Goal: Share content: Distribute website content to other platforms or users

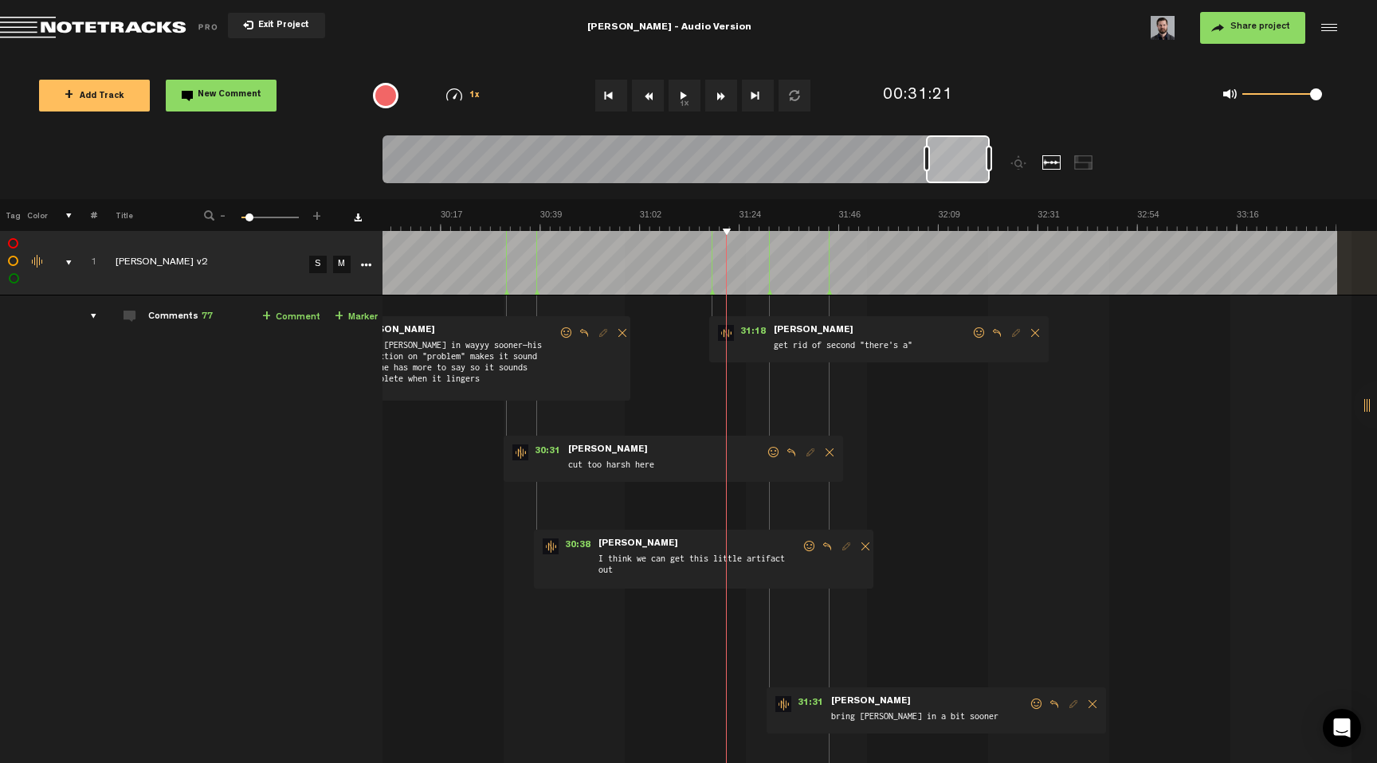
scroll to position [0, 8002]
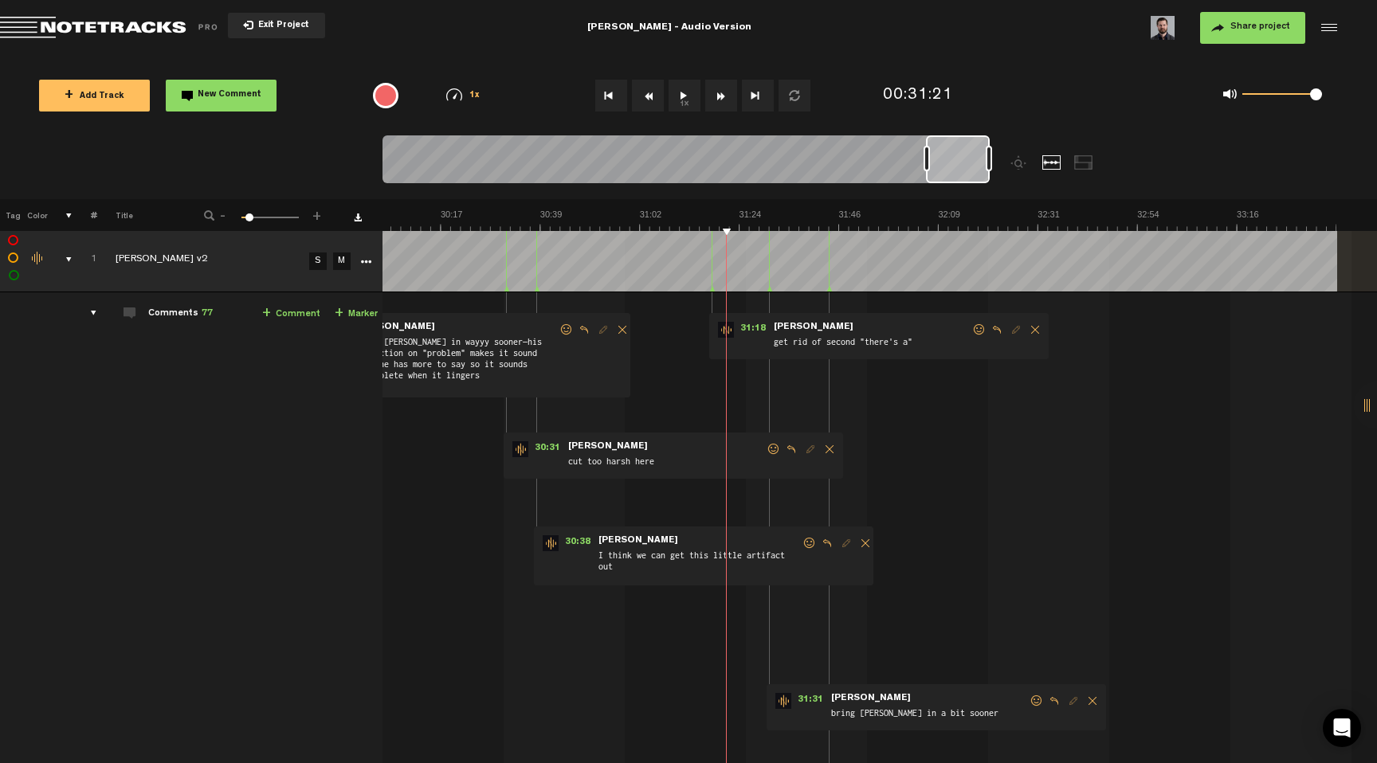
click at [308, 24] on button "Exit Project" at bounding box center [276, 25] width 97 height 25
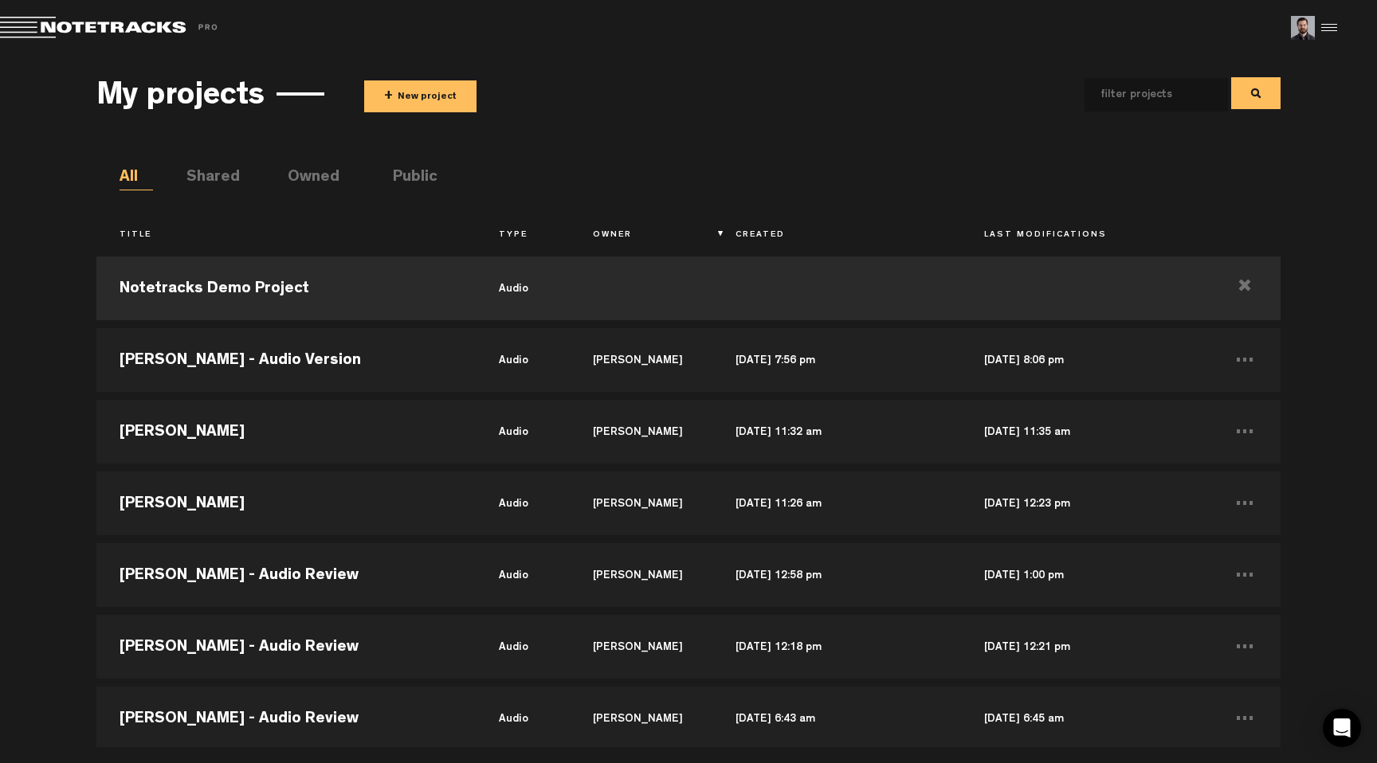
click at [623, 171] on ul "All Shared Owned Public" at bounding box center [700, 179] width 1161 height 24
click at [413, 97] on button "+ New project" at bounding box center [420, 96] width 112 height 32
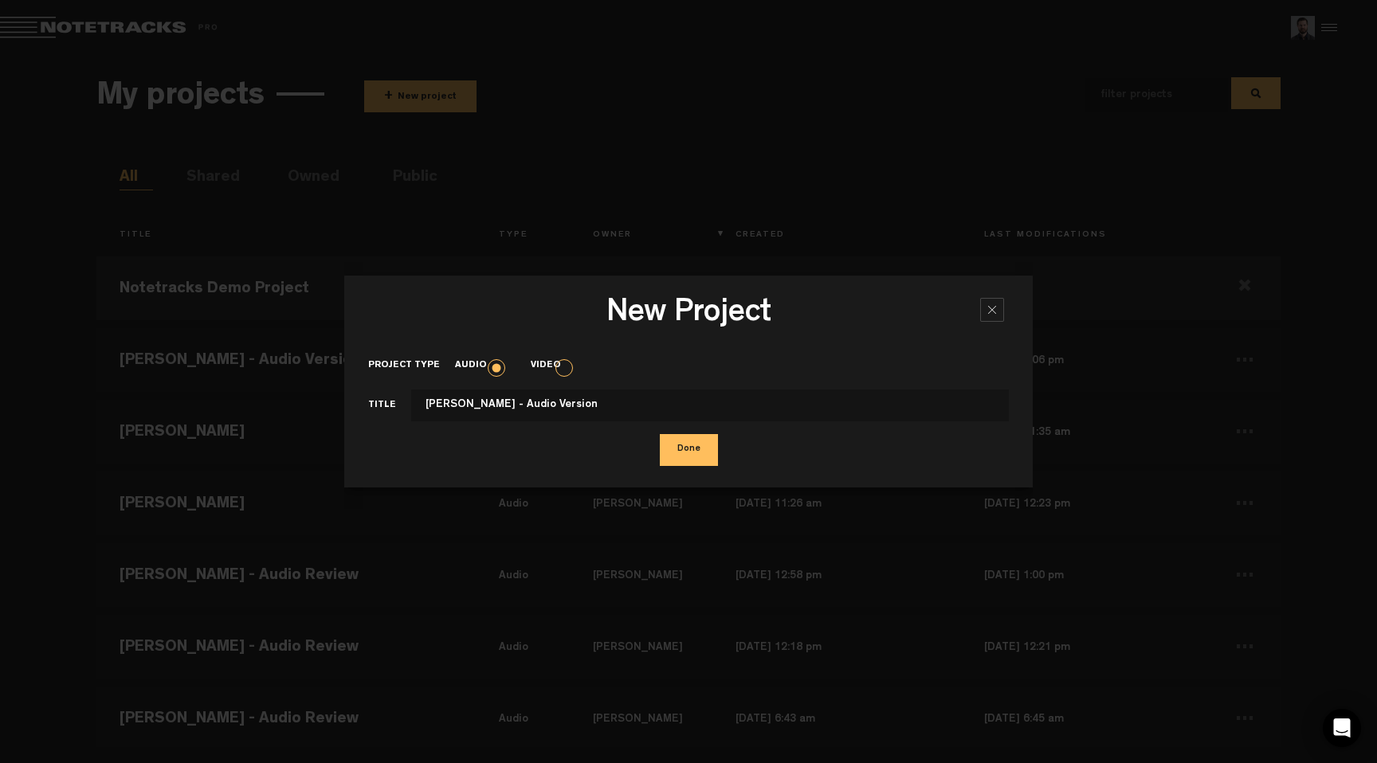
type input "[PERSON_NAME] - Audio Version"
click at [684, 445] on button "Done" at bounding box center [689, 450] width 58 height 32
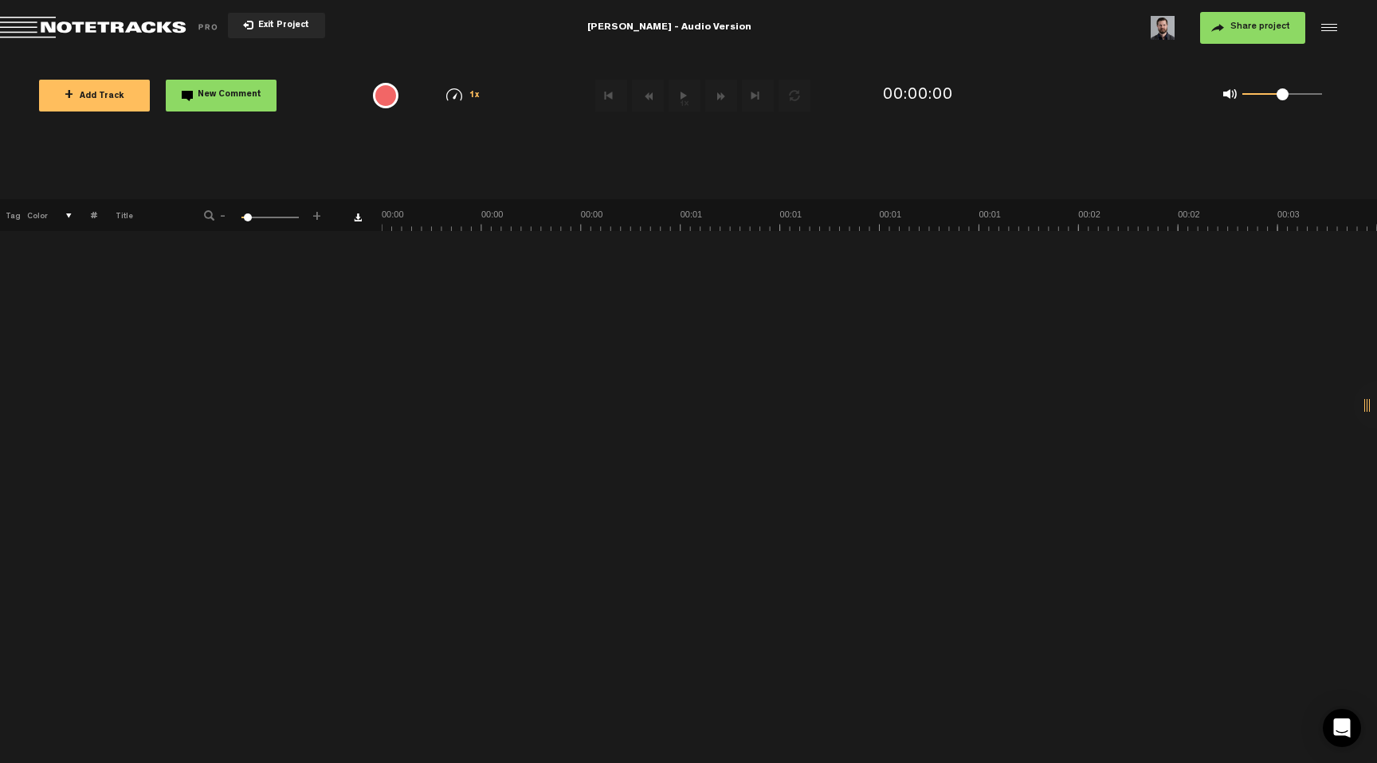
click at [80, 97] on span "+ Add Track" at bounding box center [95, 96] width 60 height 9
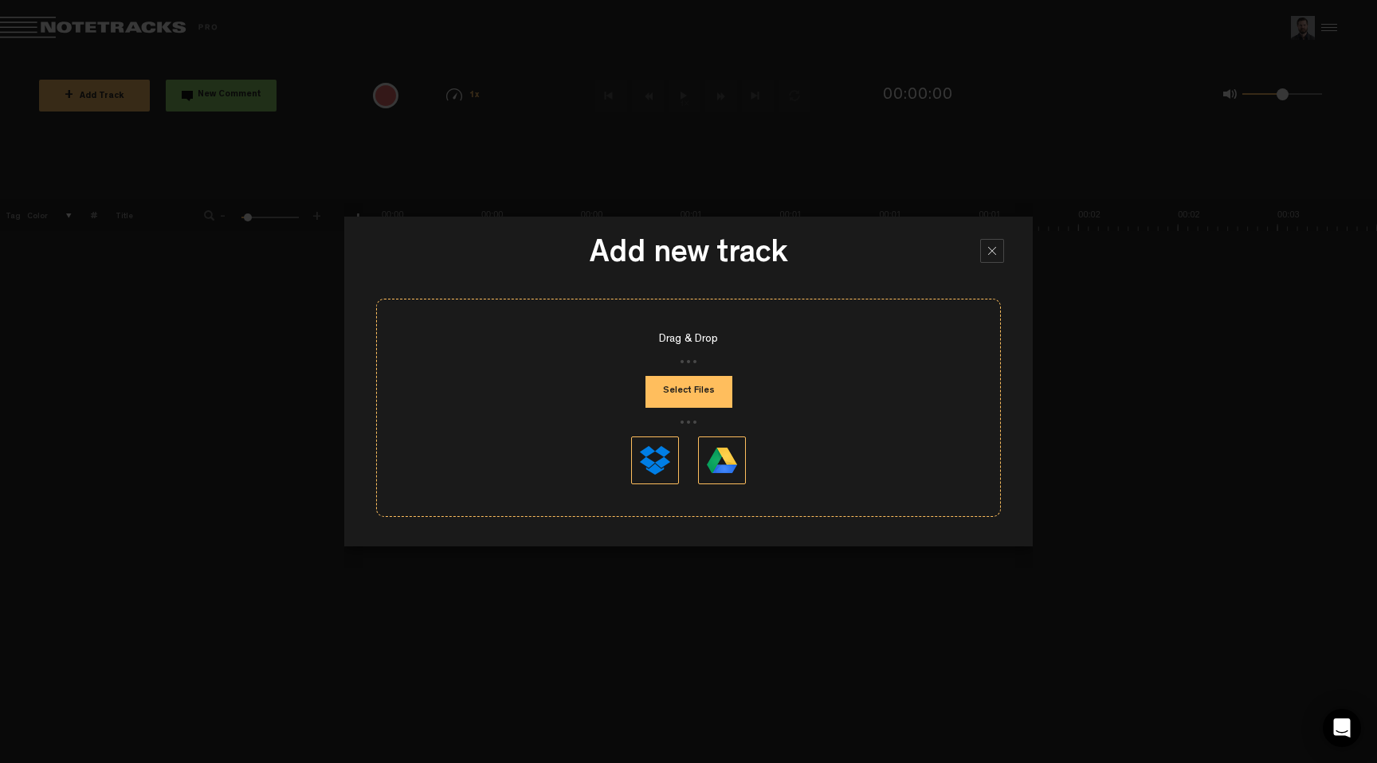
click at [716, 407] on button "Select Files" at bounding box center [688, 392] width 87 height 32
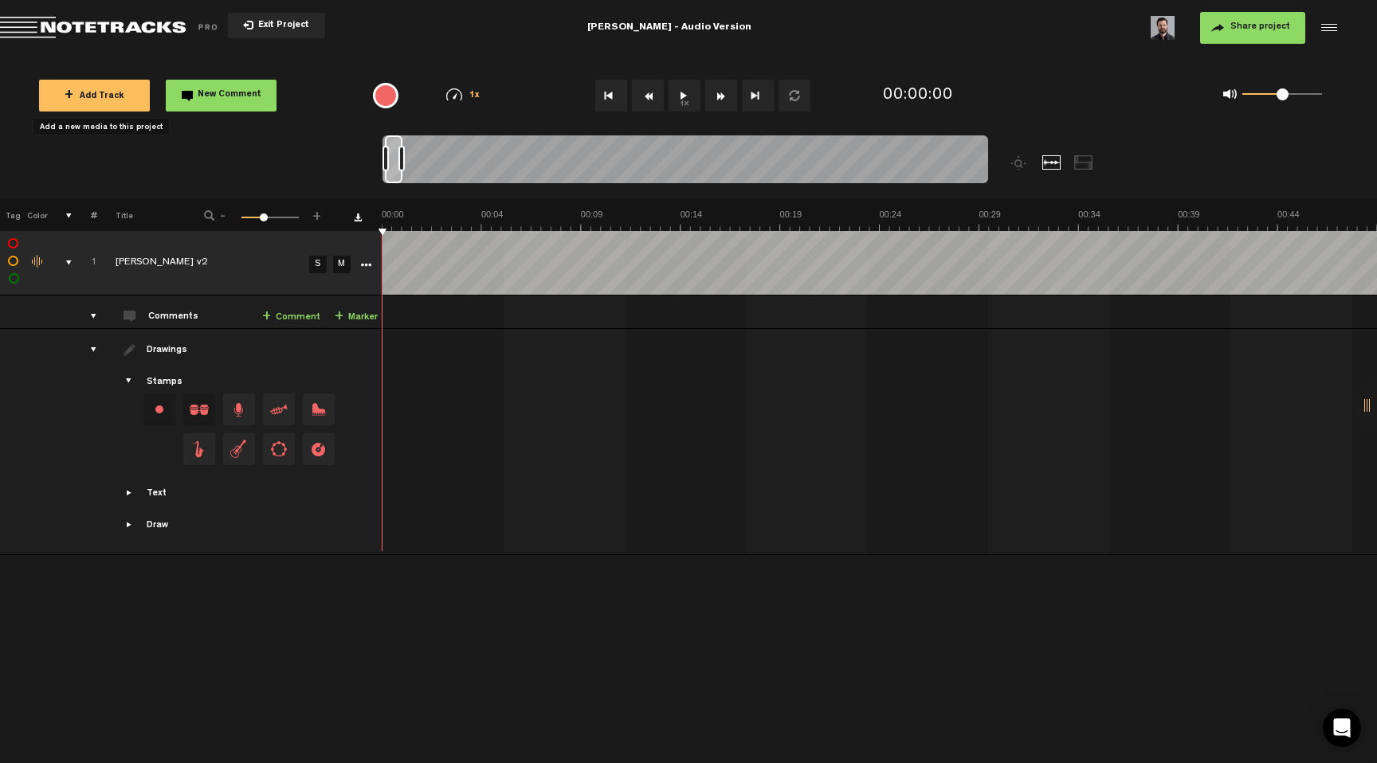
click at [674, 108] on button "1x" at bounding box center [684, 96] width 32 height 32
click at [685, 94] on button "1x" at bounding box center [684, 96] width 32 height 32
click at [1277, 32] on span "Share project" at bounding box center [1260, 27] width 60 height 10
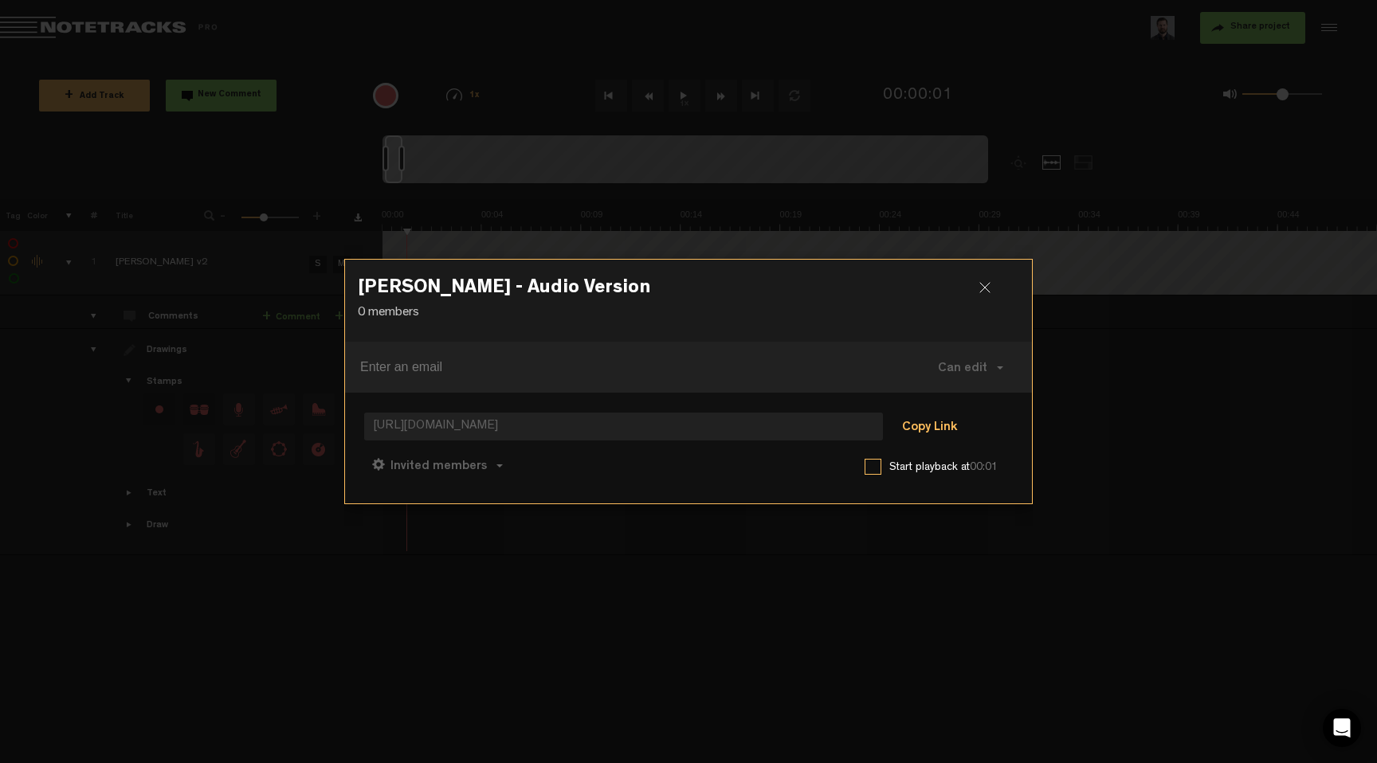
click at [935, 430] on button "Copy Link" at bounding box center [929, 428] width 87 height 32
click at [986, 282] on div at bounding box center [991, 294] width 24 height 24
